Goal: Task Accomplishment & Management: Manage account settings

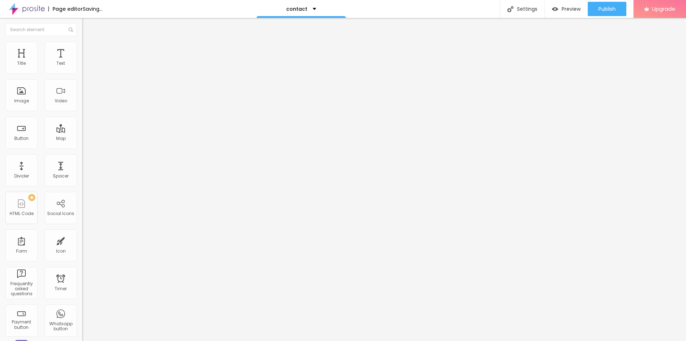
click at [82, 61] on span "Change image" at bounding box center [101, 58] width 38 height 6
click at [82, 147] on input "https://" at bounding box center [125, 143] width 86 height 7
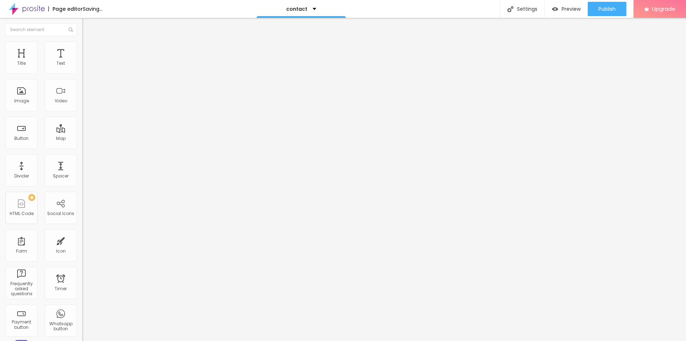
paste input "[DOMAIN_NAME][URL]"
type input "[URL][DOMAIN_NAME]"
click at [82, 159] on div "Open in new tab" at bounding box center [123, 158] width 82 height 4
click at [82, 67] on input "Contato" at bounding box center [125, 63] width 86 height 7
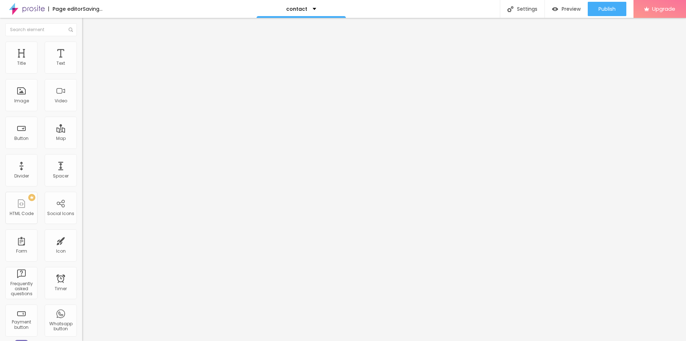
type input "DAFTAR LAPAKZEUS"
click at [82, 67] on input "Canal no Youtube" at bounding box center [125, 63] width 86 height 7
type input "Livechat LAPAKZEUS"
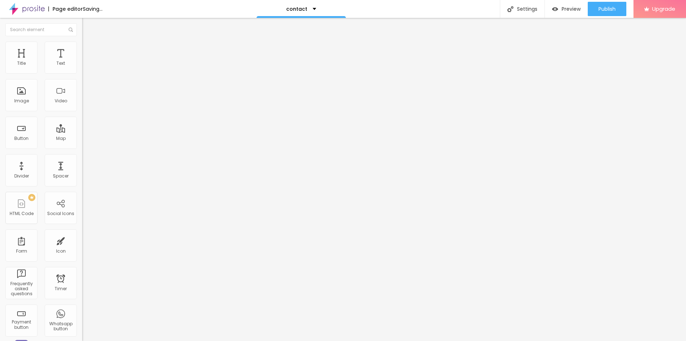
click at [82, 147] on input "https://" at bounding box center [125, 143] width 86 height 7
paste input "[DOMAIN_NAME][URL]"
type input "[URL][DOMAIN_NAME]"
click at [82, 160] on div "Open in new tab" at bounding box center [123, 158] width 82 height 4
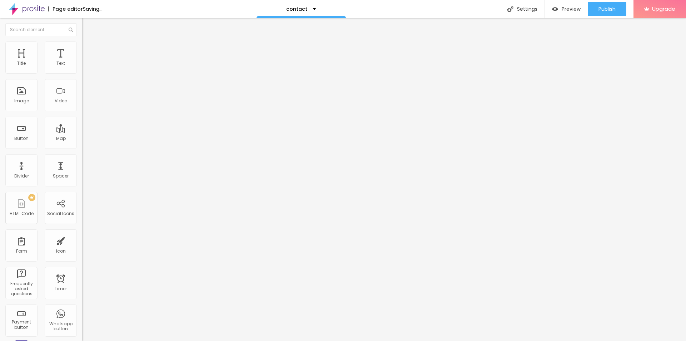
scroll to position [0, 0]
click at [82, 67] on input "últimos trabalhos" at bounding box center [125, 63] width 86 height 7
type input "Whatsapp Lapakzeus"
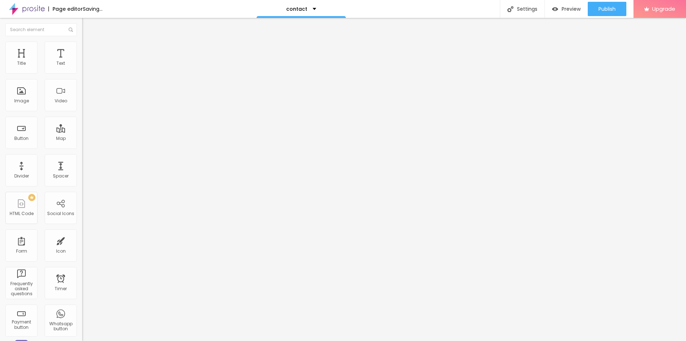
click at [82, 147] on input "https://" at bounding box center [125, 143] width 86 height 7
paste input "[DOMAIN_NAME][URL]"
type input "[URL][DOMAIN_NAME]"
click at [82, 160] on div "Open in new tab" at bounding box center [123, 158] width 82 height 4
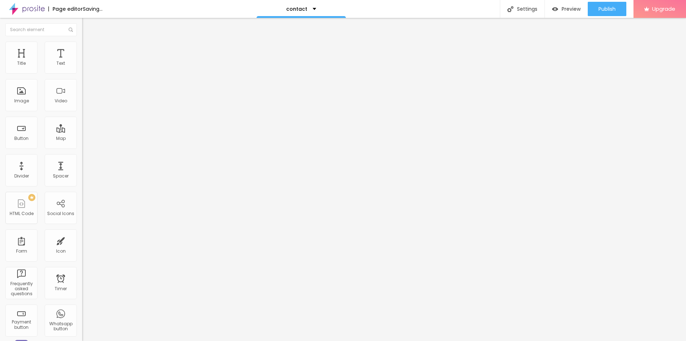
scroll to position [0, 0]
click at [82, 67] on input "Linkedin" at bounding box center [125, 63] width 86 height 7
type input "Apk Lapakzeus"
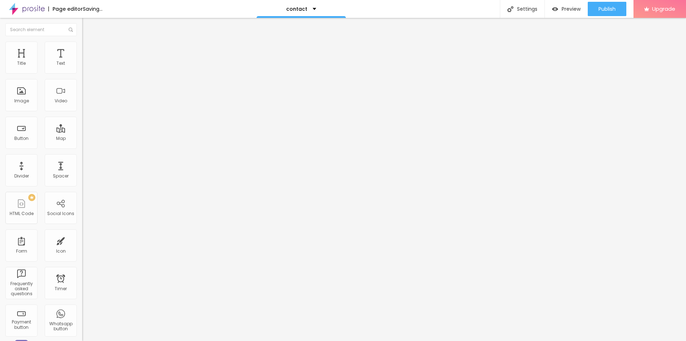
click at [82, 147] on input "https://" at bounding box center [125, 143] width 86 height 7
paste input "[DOMAIN_NAME][URL]"
type input "[URL][DOMAIN_NAME]"
click at [82, 160] on div "Open in new tab" at bounding box center [123, 158] width 82 height 4
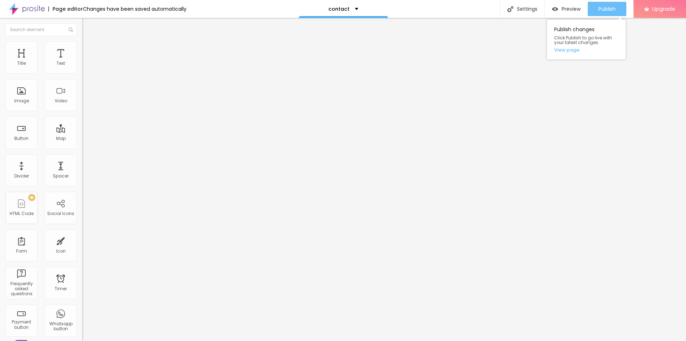
click at [611, 7] on span "Publish" at bounding box center [607, 9] width 17 height 6
